Goal: Check status

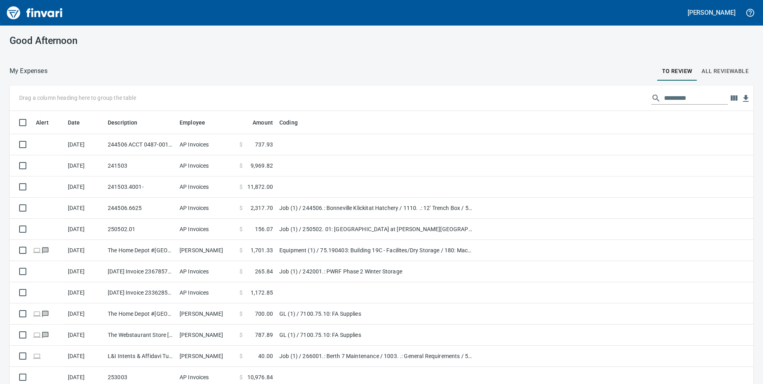
scroll to position [1, 1]
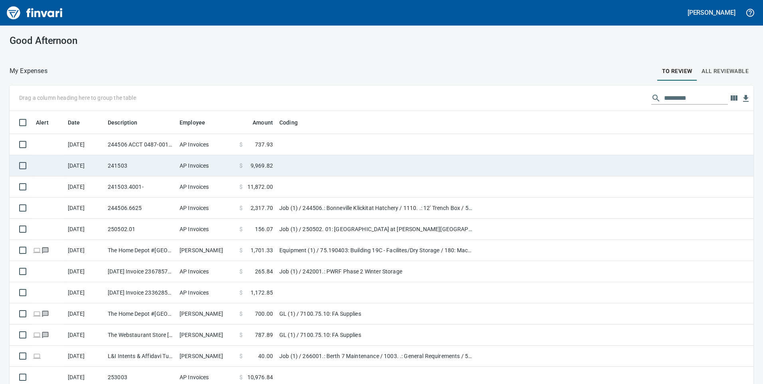
click at [136, 166] on td "241503" at bounding box center [141, 165] width 72 height 21
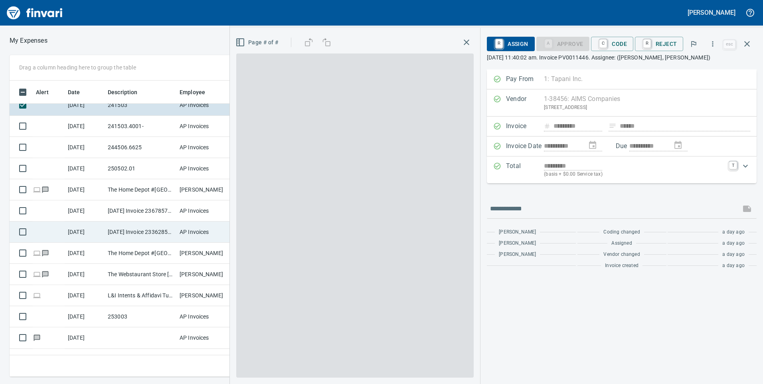
scroll to position [45, 0]
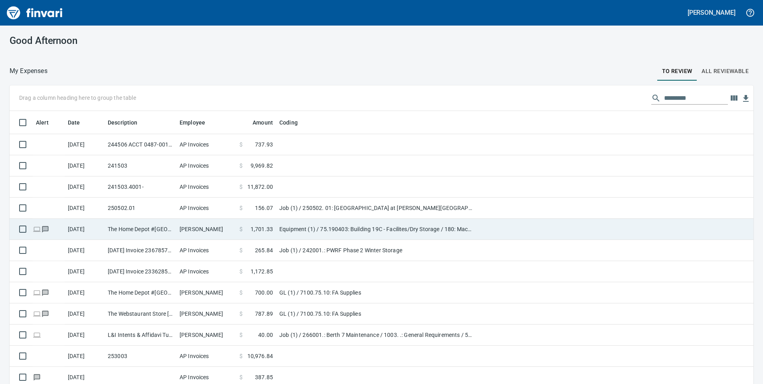
scroll to position [24, 0]
